Goal: Transaction & Acquisition: Purchase product/service

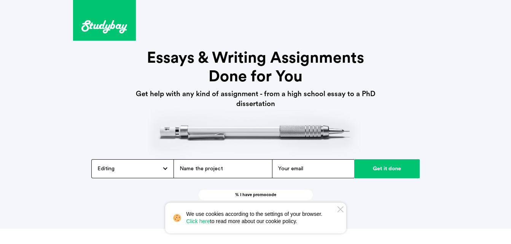
click at [164, 168] on div "Editing Admission / Scholarship Essay Annotated Bibliography Application Essay …" at bounding box center [132, 168] width 82 height 19
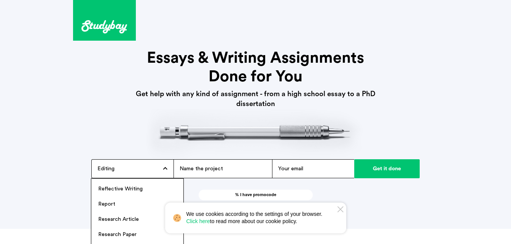
scroll to position [582, 0]
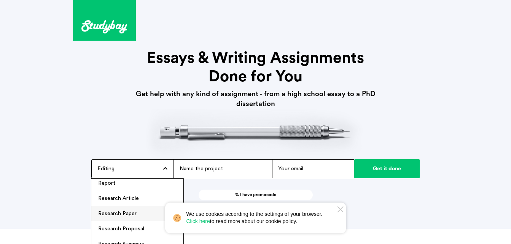
click at [136, 215] on li "Research Paper" at bounding box center [137, 213] width 92 height 15
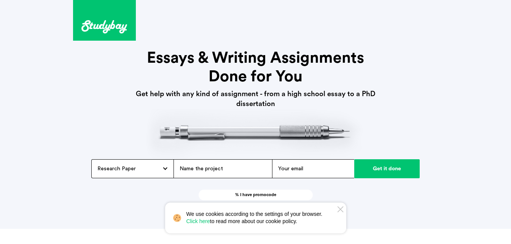
click at [248, 164] on input "text" at bounding box center [223, 168] width 99 height 19
paste input "1. with the help of my research literature topic that analyzing the concept of …"
type input "1. with the help of my research literature topic that analyzing the concept of …"
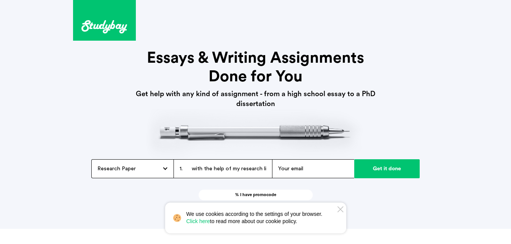
click at [289, 172] on input "email" at bounding box center [313, 168] width 82 height 19
type input "[EMAIL_ADDRESS][DOMAIN_NAME]"
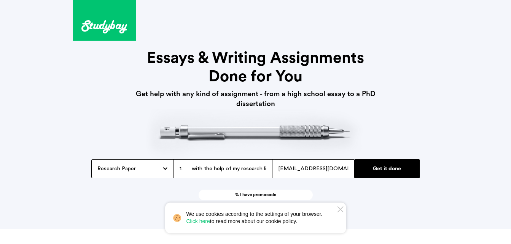
click at [376, 172] on input "Get it done" at bounding box center [387, 168] width 66 height 19
